Goal: Task Accomplishment & Management: Manage account settings

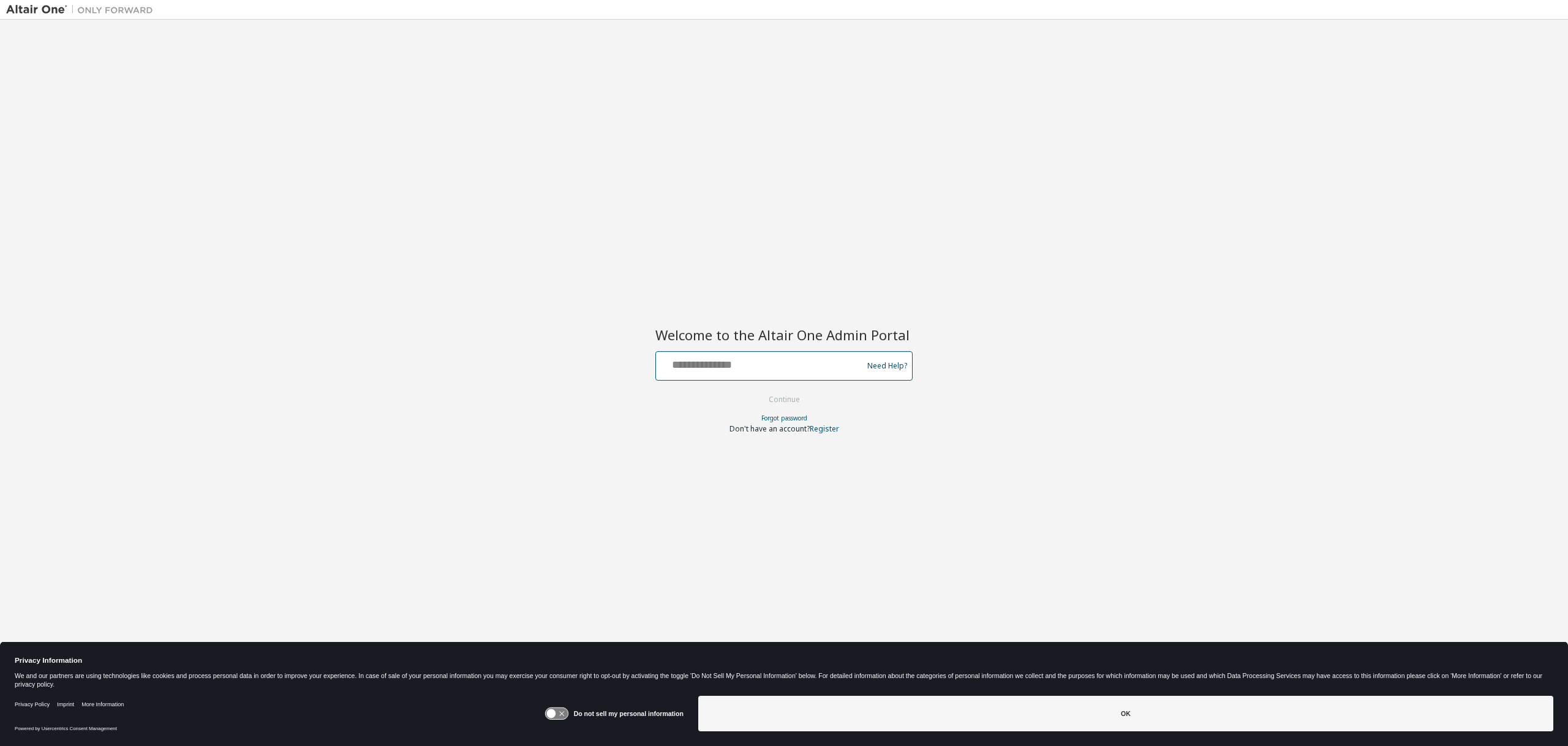
click at [720, 365] on input "text" at bounding box center [761, 363] width 200 height 18
type input "**********"
click at [782, 399] on button "Continue" at bounding box center [784, 399] width 57 height 19
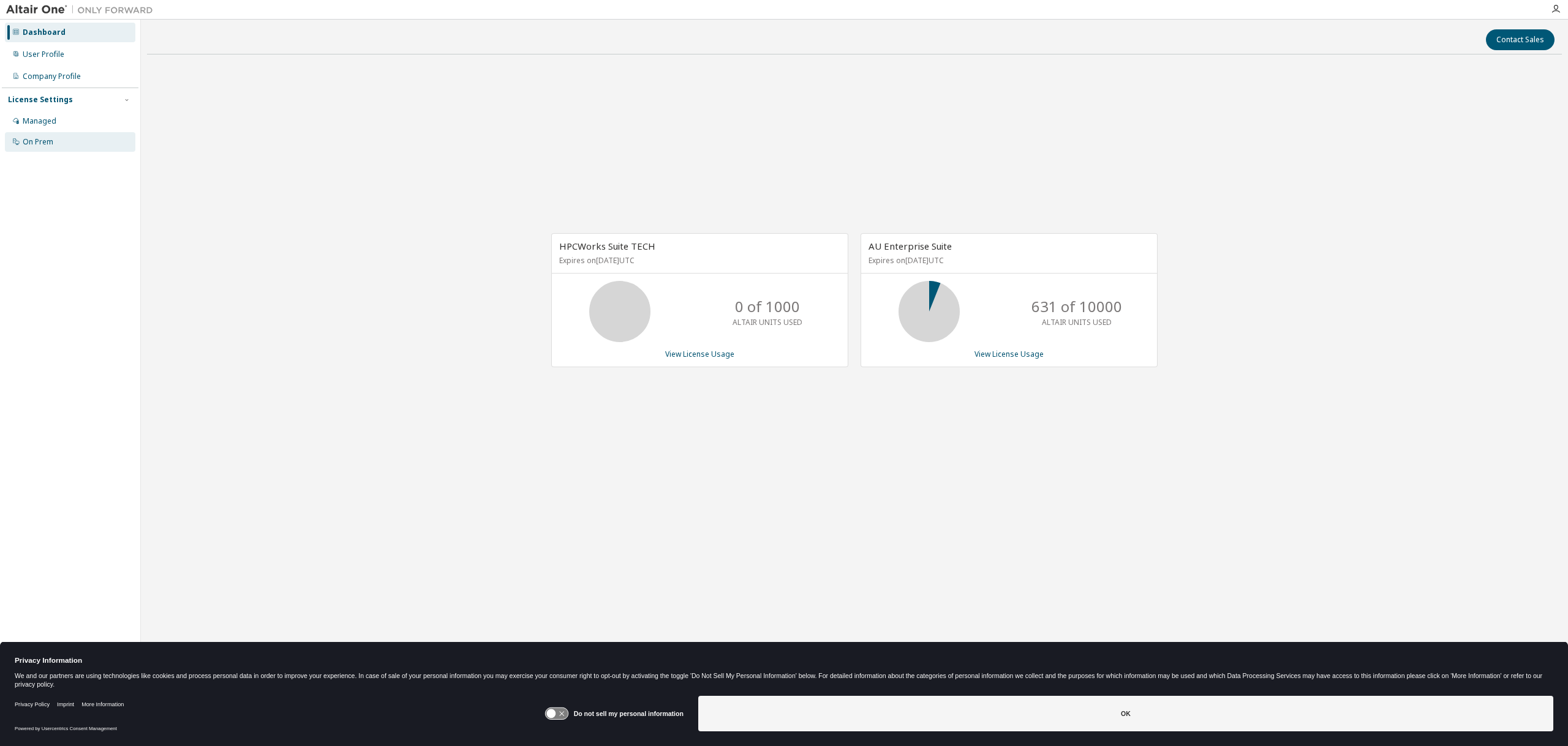
click at [24, 142] on div "On Prem" at bounding box center [38, 142] width 31 height 10
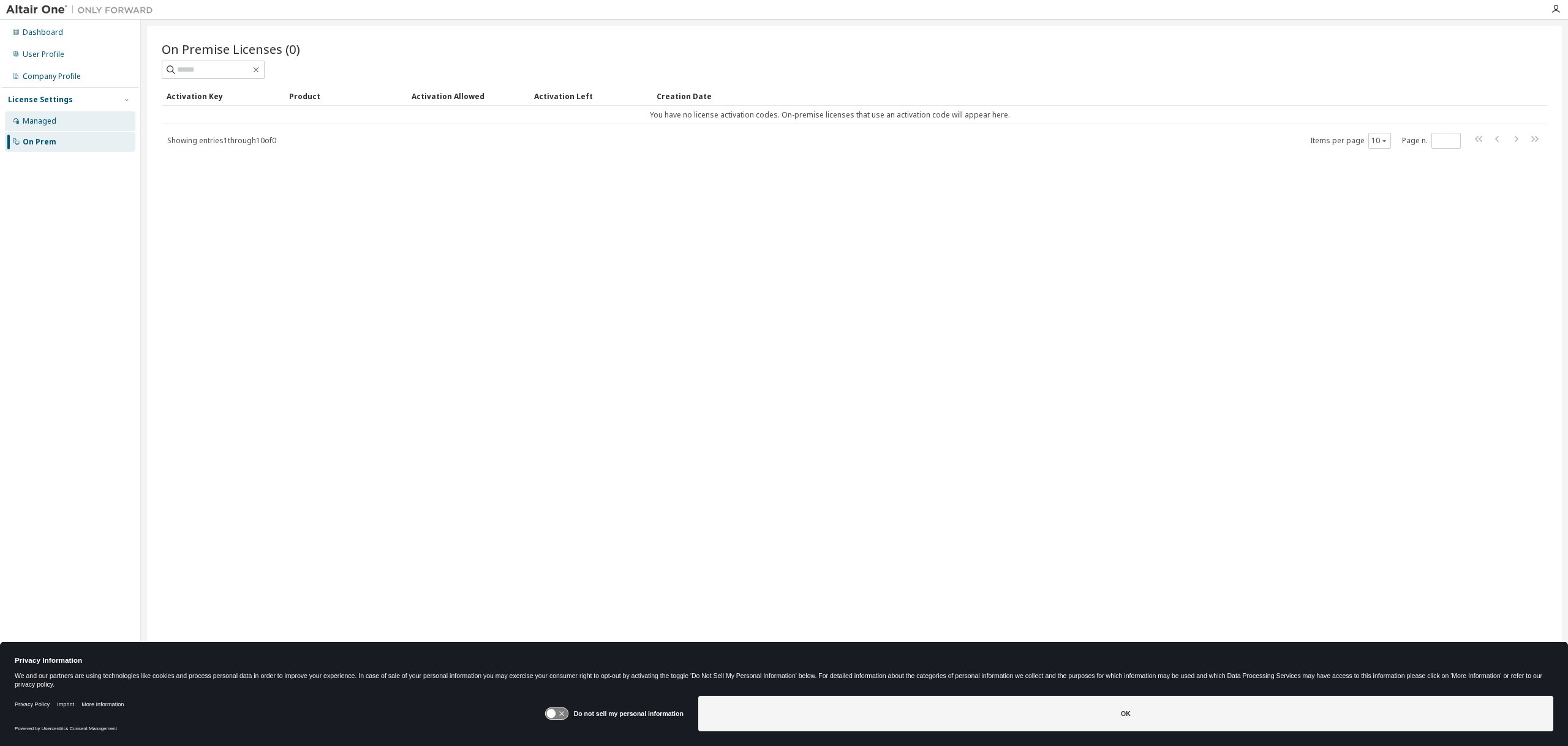
click at [36, 122] on div "Managed" at bounding box center [39, 120] width 34 height 10
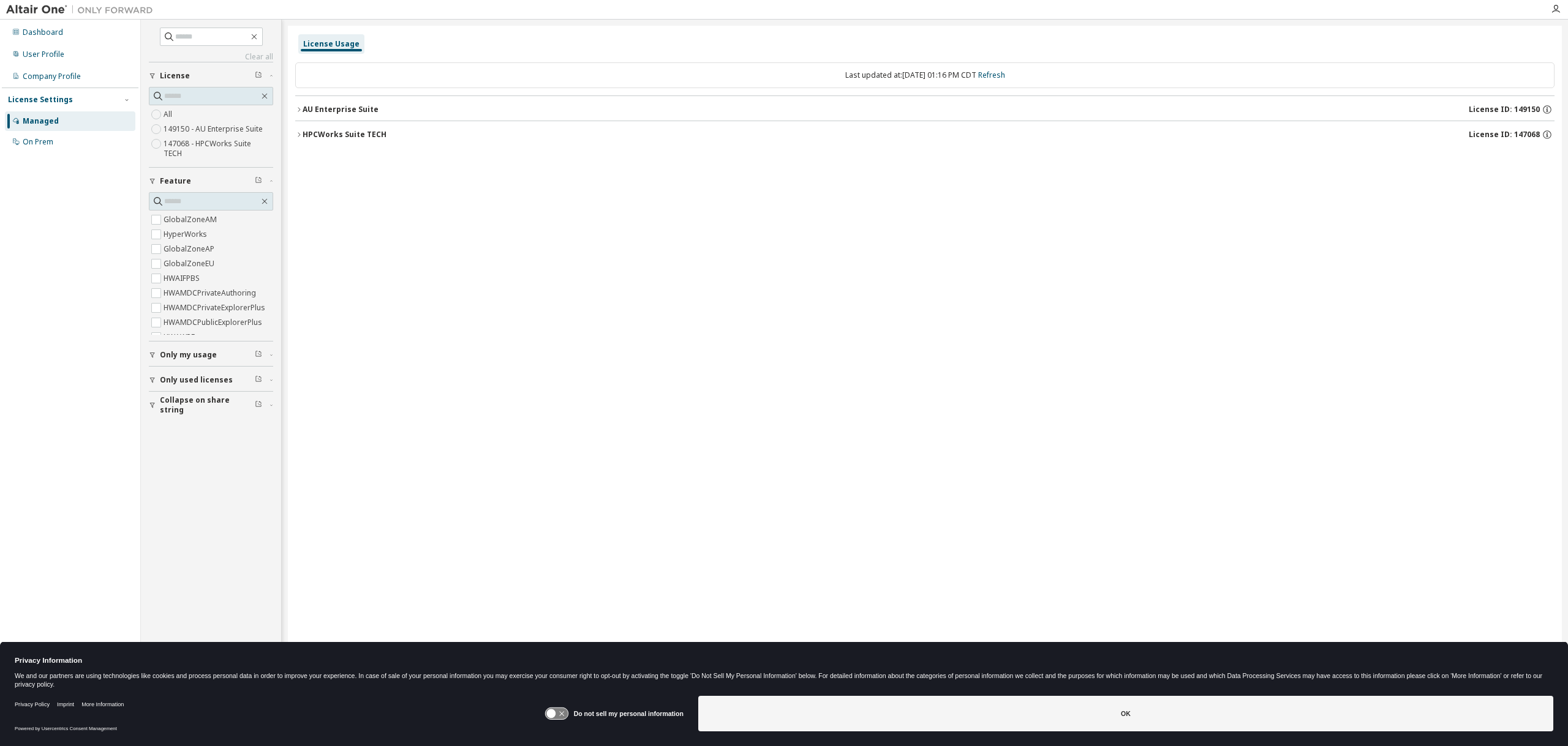
click at [300, 112] on icon "button" at bounding box center [298, 109] width 7 height 7
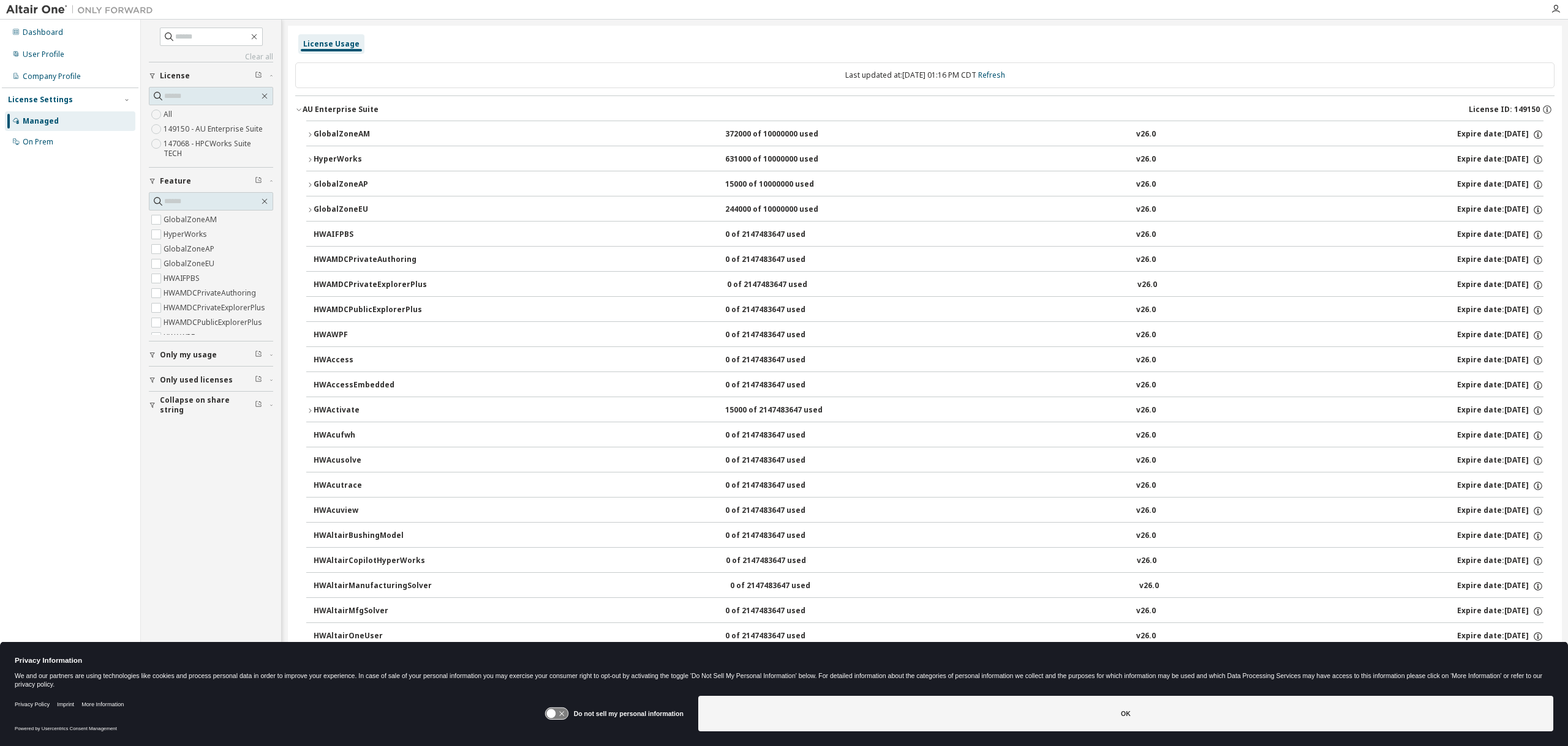
click at [300, 111] on icon "button" at bounding box center [298, 109] width 7 height 7
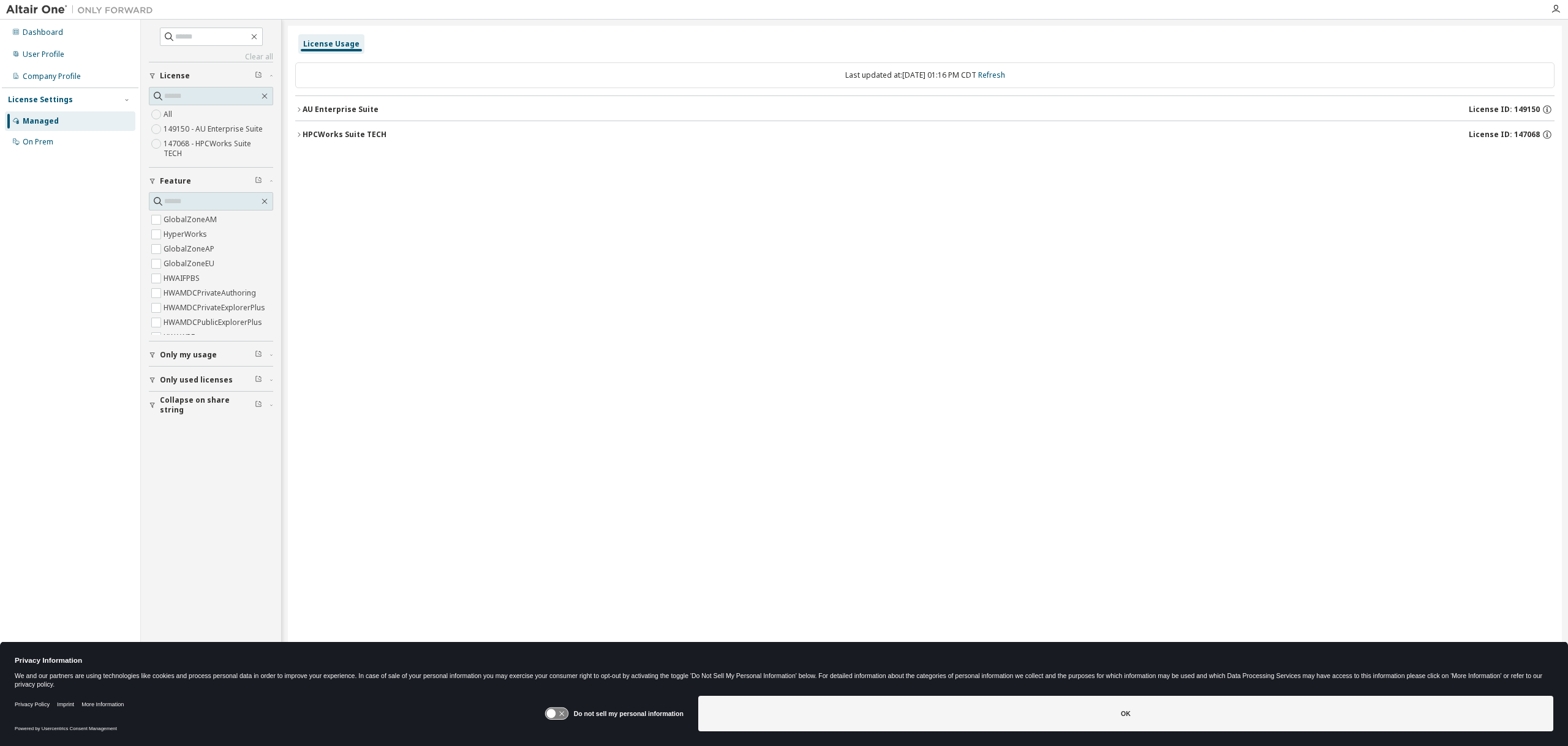
click at [299, 134] on icon "button" at bounding box center [299, 134] width 3 height 4
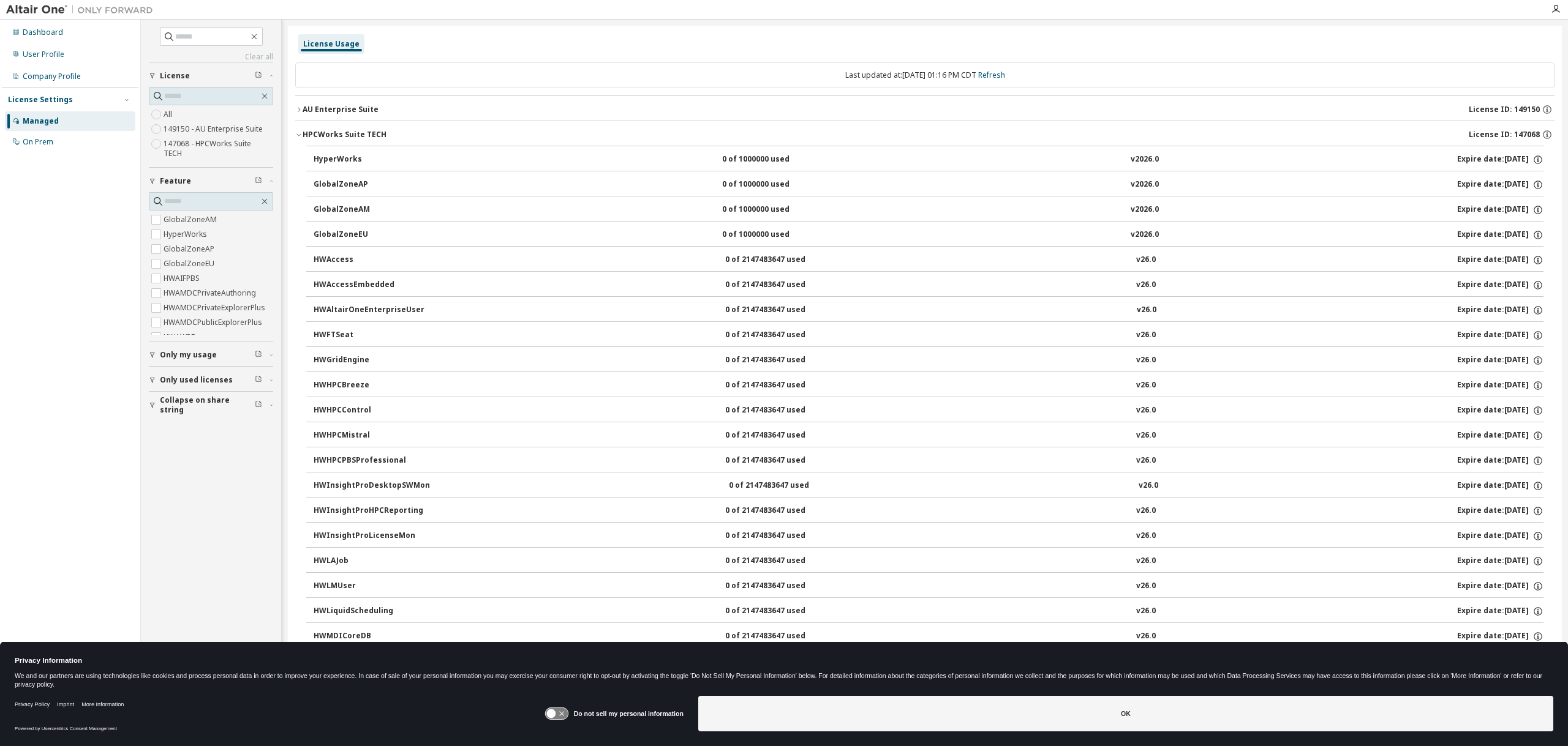
click at [299, 136] on icon "button" at bounding box center [298, 134] width 7 height 7
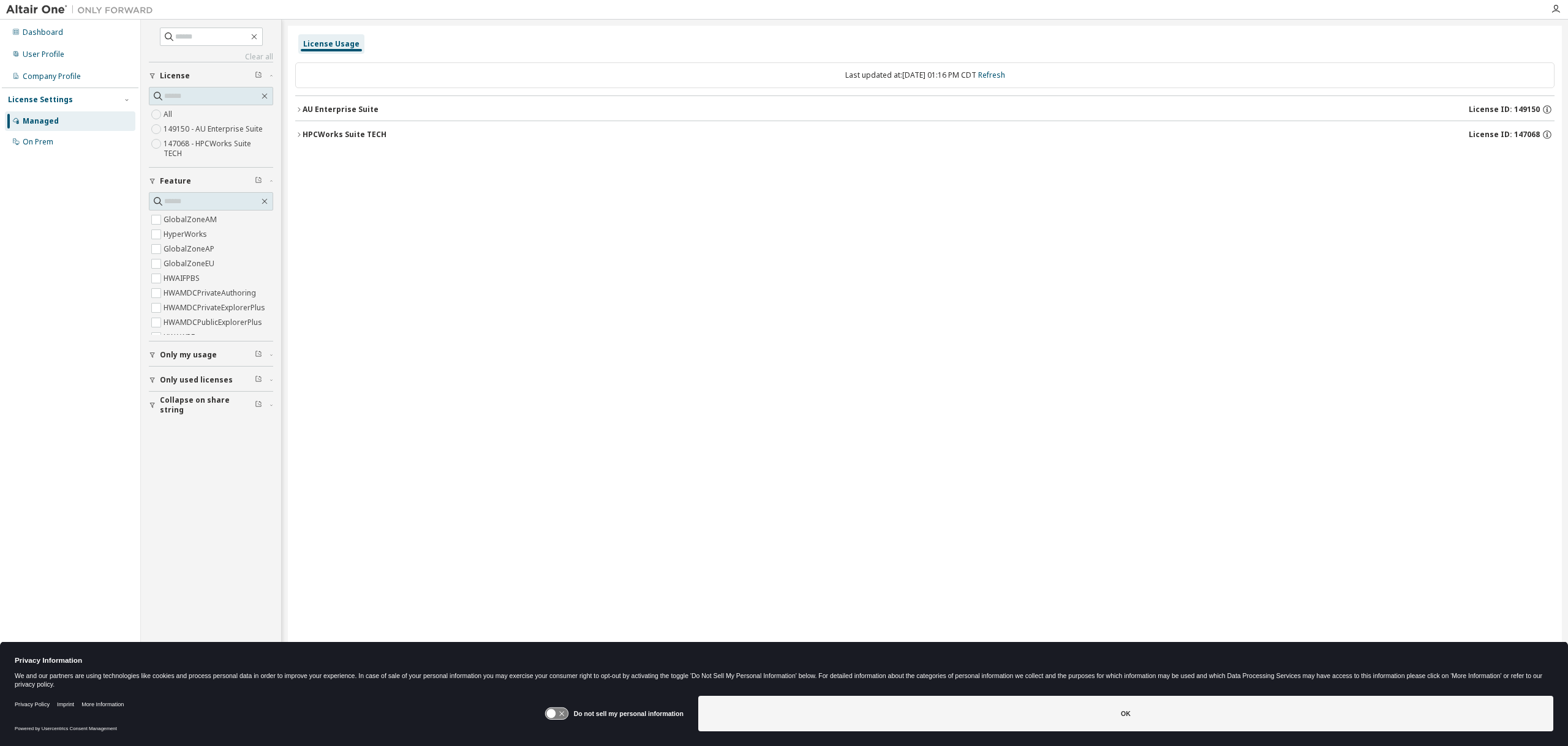
click at [296, 111] on icon "button" at bounding box center [298, 109] width 7 height 7
